Goal: Transaction & Acquisition: Purchase product/service

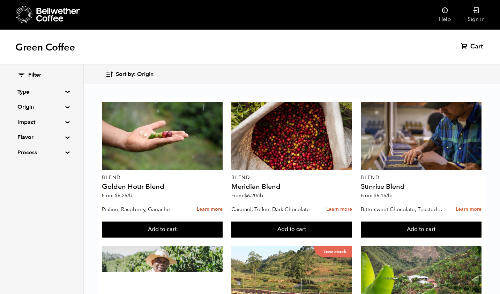
scroll to position [423, 0]
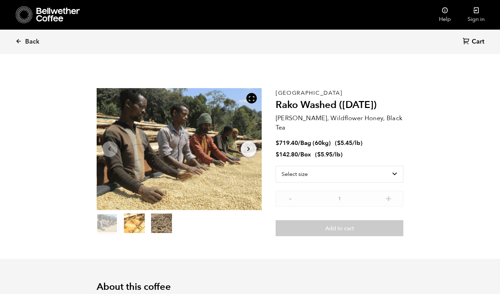
scroll to position [304, 372]
click at [364, 170] on select "Select size Bag (60kg) (132 lbs) Box (24 lbs)" at bounding box center [340, 174] width 128 height 17
select select "bag-3"
click at [282, 166] on select "Select size Bag (60kg) (132 lbs) Box (24 lbs)" at bounding box center [340, 174] width 128 height 17
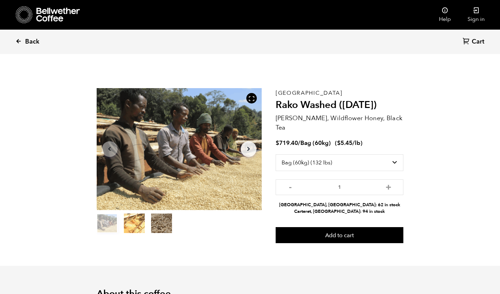
click at [20, 40] on icon at bounding box center [18, 41] width 6 height 6
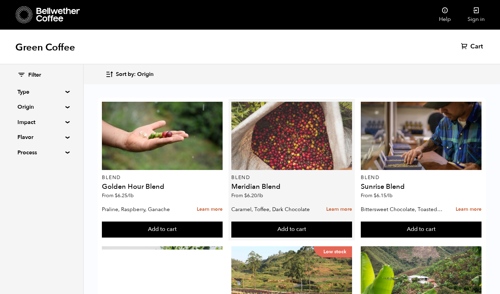
scroll to position [293, 0]
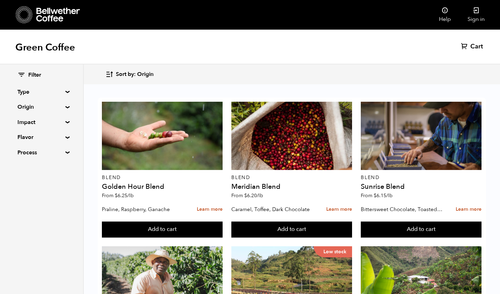
click at [66, 106] on summary "Origin" at bounding box center [41, 107] width 48 height 8
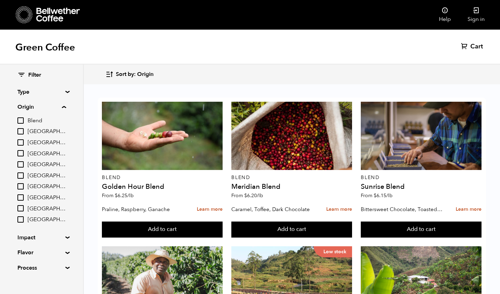
click at [37, 174] on span "[GEOGRAPHIC_DATA]" at bounding box center [47, 176] width 38 height 8
click at [0, 0] on input "[GEOGRAPHIC_DATA]" at bounding box center [0, 0] width 0 height 0
checkbox input "true"
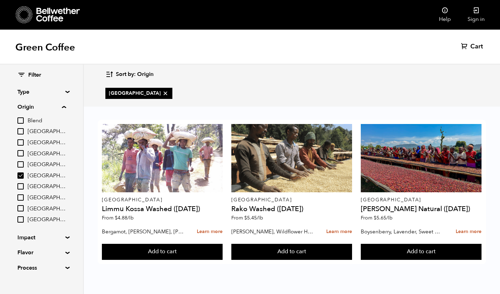
scroll to position [0, 0]
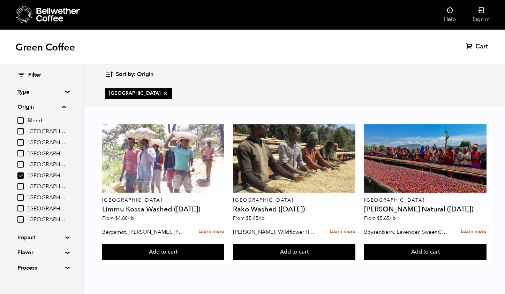
click at [33, 200] on span "Peru" at bounding box center [47, 198] width 38 height 8
click at [0, 0] on input "Peru" at bounding box center [0, 0] width 0 height 0
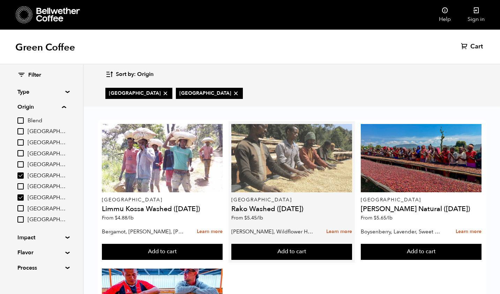
scroll to position [132, 0]
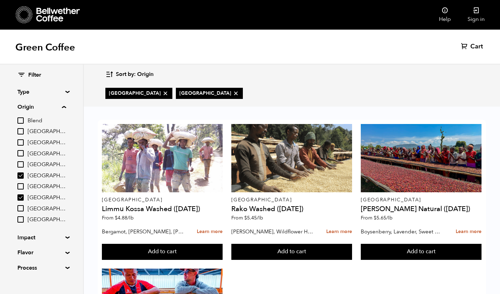
click at [30, 198] on span "Peru" at bounding box center [47, 198] width 38 height 8
click at [0, 0] on input "Peru" at bounding box center [0, 0] width 0 height 0
checkbox input "false"
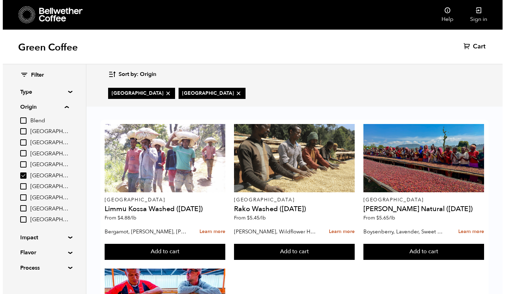
scroll to position [0, 0]
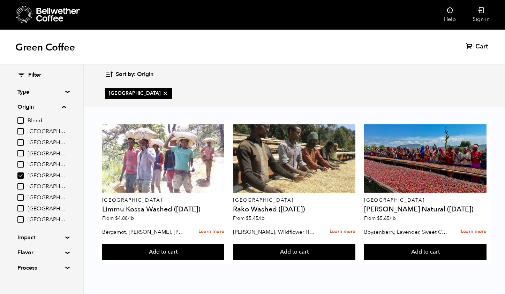
click at [37, 207] on span "[GEOGRAPHIC_DATA]" at bounding box center [47, 210] width 38 height 8
click at [0, 0] on input "[GEOGRAPHIC_DATA]" at bounding box center [0, 0] width 0 height 0
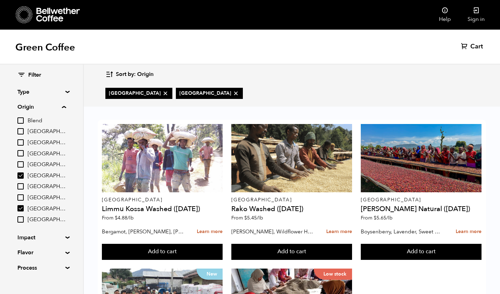
click at [37, 207] on span "[GEOGRAPHIC_DATA]" at bounding box center [47, 210] width 38 height 8
click at [0, 0] on input "[GEOGRAPHIC_DATA]" at bounding box center [0, 0] width 0 height 0
checkbox input "false"
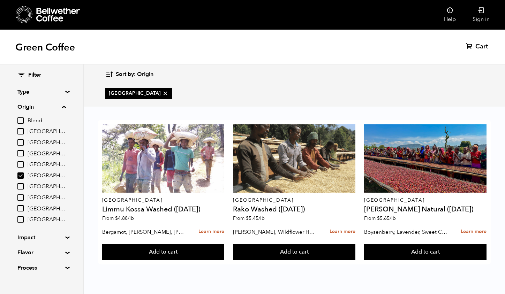
click at [35, 199] on span "Peru" at bounding box center [47, 198] width 38 height 8
click at [0, 0] on input "Peru" at bounding box center [0, 0] width 0 height 0
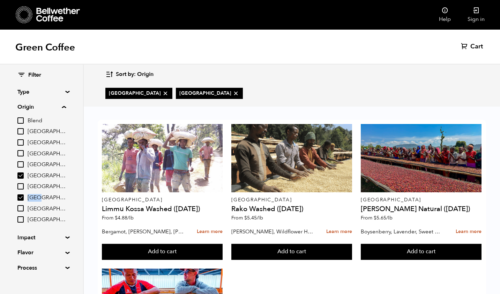
click at [35, 199] on span "Peru" at bounding box center [47, 198] width 38 height 8
click at [0, 0] on input "Peru" at bounding box center [0, 0] width 0 height 0
checkbox input "false"
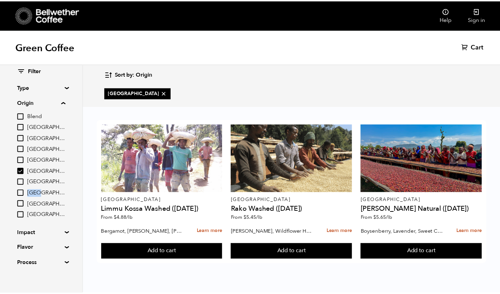
scroll to position [9, 0]
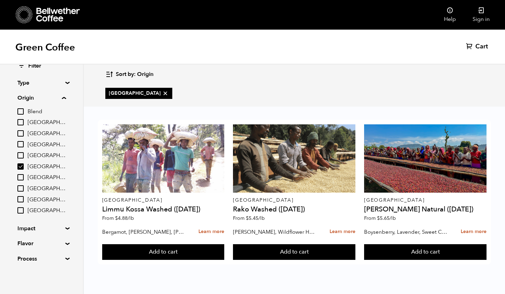
click at [36, 214] on span "[GEOGRAPHIC_DATA]" at bounding box center [47, 211] width 38 height 8
click at [0, 0] on input "[GEOGRAPHIC_DATA]" at bounding box center [0, 0] width 0 height 0
checkbox input "true"
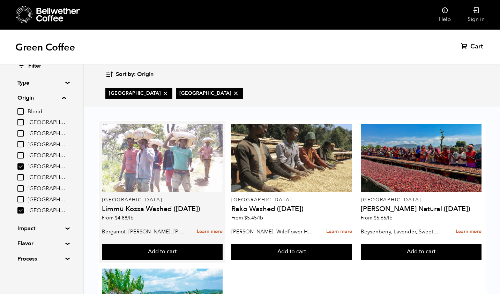
scroll to position [132, 0]
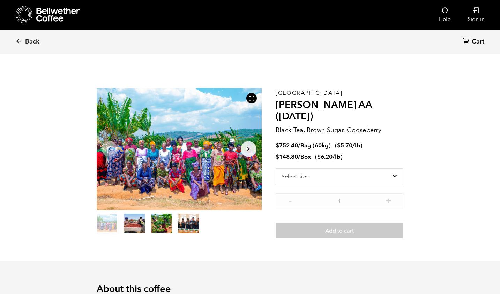
scroll to position [304, 372]
click at [360, 169] on select "Select size Bag (60kg) (132 lbs) Box (24 lbs)" at bounding box center [340, 177] width 128 height 17
select select "bag-3"
click at [282, 169] on select "Select size Bag (60kg) (132 lbs) Box (24 lbs)" at bounding box center [340, 177] width 128 height 17
